Goal: Information Seeking & Learning: Understand process/instructions

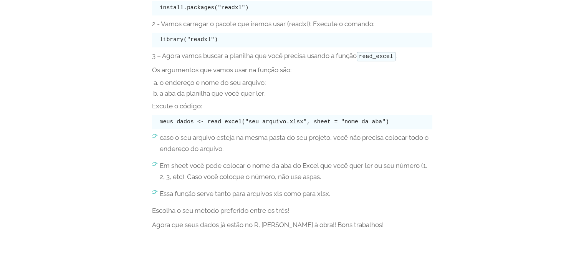
click at [187, 144] on p "caso o seu arquivo esteja na mesma pasta do seu projeto, você não precisa coloc…" at bounding box center [296, 143] width 273 height 22
click at [259, 143] on p "caso o seu arquivo esteja na mesma pasta do seu projeto, você não precisa coloc…" at bounding box center [296, 143] width 273 height 22
click at [204, 122] on code "meus_dados <- read_excel("seu_arquivo.xlsx", sheet = "nome da aba")" at bounding box center [274, 122] width 229 height 6
drag, startPoint x: 161, startPoint y: 119, endPoint x: 252, endPoint y: 127, distance: 91.0
click at [252, 127] on pre "meus_dados <- read_excel("seu_arquivo.xlsx", sheet = "nome da aba")" at bounding box center [292, 122] width 280 height 15
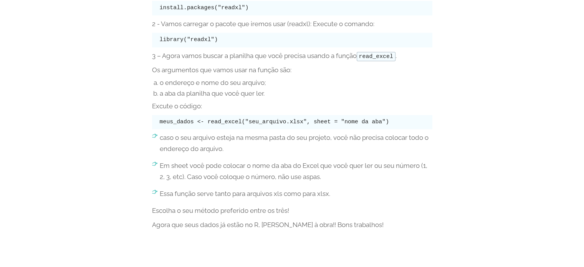
click at [407, 123] on pre "meus_dados <- read_excel("seu_arquivo.xlsx", sheet = "nome da aba")" at bounding box center [292, 122] width 280 height 15
drag, startPoint x: 296, startPoint y: 121, endPoint x: 355, endPoint y: 122, distance: 59.1
click at [355, 122] on code "meus_dados <- read_excel("seu_arquivo.xlsx", sheet = "nome da aba")" at bounding box center [274, 122] width 229 height 6
click at [379, 122] on pre "meus_dados <- read_excel("seu_arquivo.xlsx", sheet = "nome da aba")" at bounding box center [292, 122] width 280 height 15
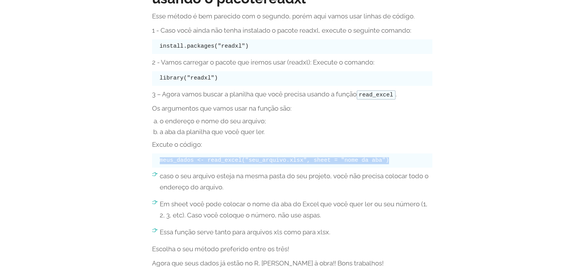
drag, startPoint x: 159, startPoint y: 161, endPoint x: 389, endPoint y: 167, distance: 230.1
click at [389, 167] on pre "meus_dados <- read_excel("seu_arquivo.xlsx", sheet = "nome da aba")" at bounding box center [292, 160] width 280 height 15
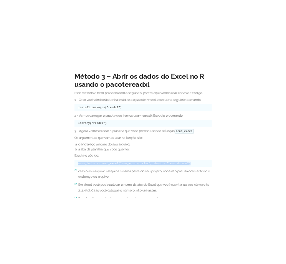
scroll to position [878, 0]
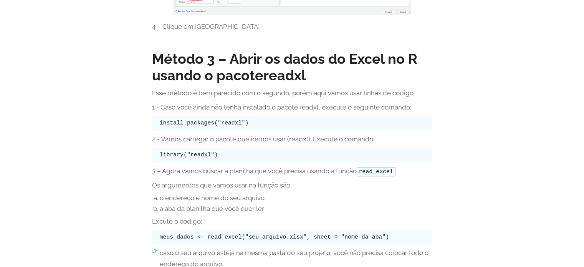
click at [194, 137] on p "2 - Vamos carregar o pacote que iremos usar (readxl): Execute o comando:" at bounding box center [292, 139] width 280 height 11
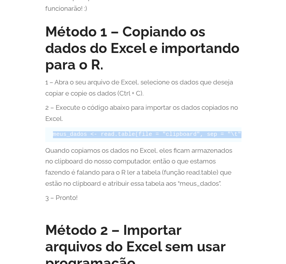
scroll to position [0, 36]
drag, startPoint x: 49, startPoint y: 136, endPoint x: 243, endPoint y: 137, distance: 193.9
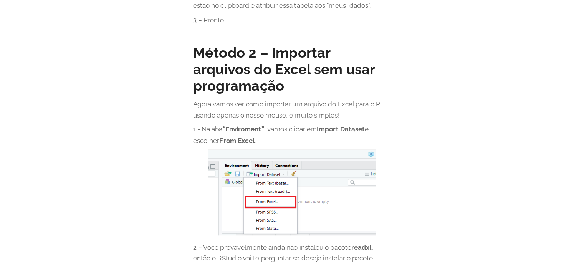
scroll to position [493, 0]
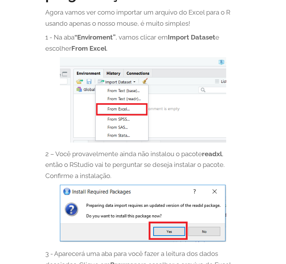
click at [226, 90] on center at bounding box center [143, 101] width 196 height 88
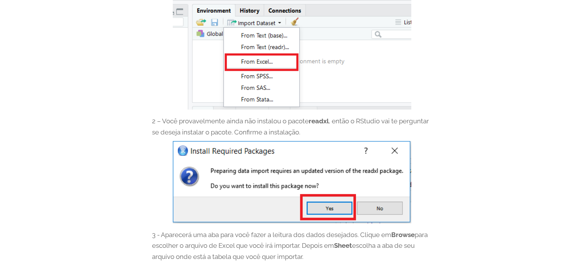
scroll to position [0, 0]
